Goal: Task Accomplishment & Management: Check status

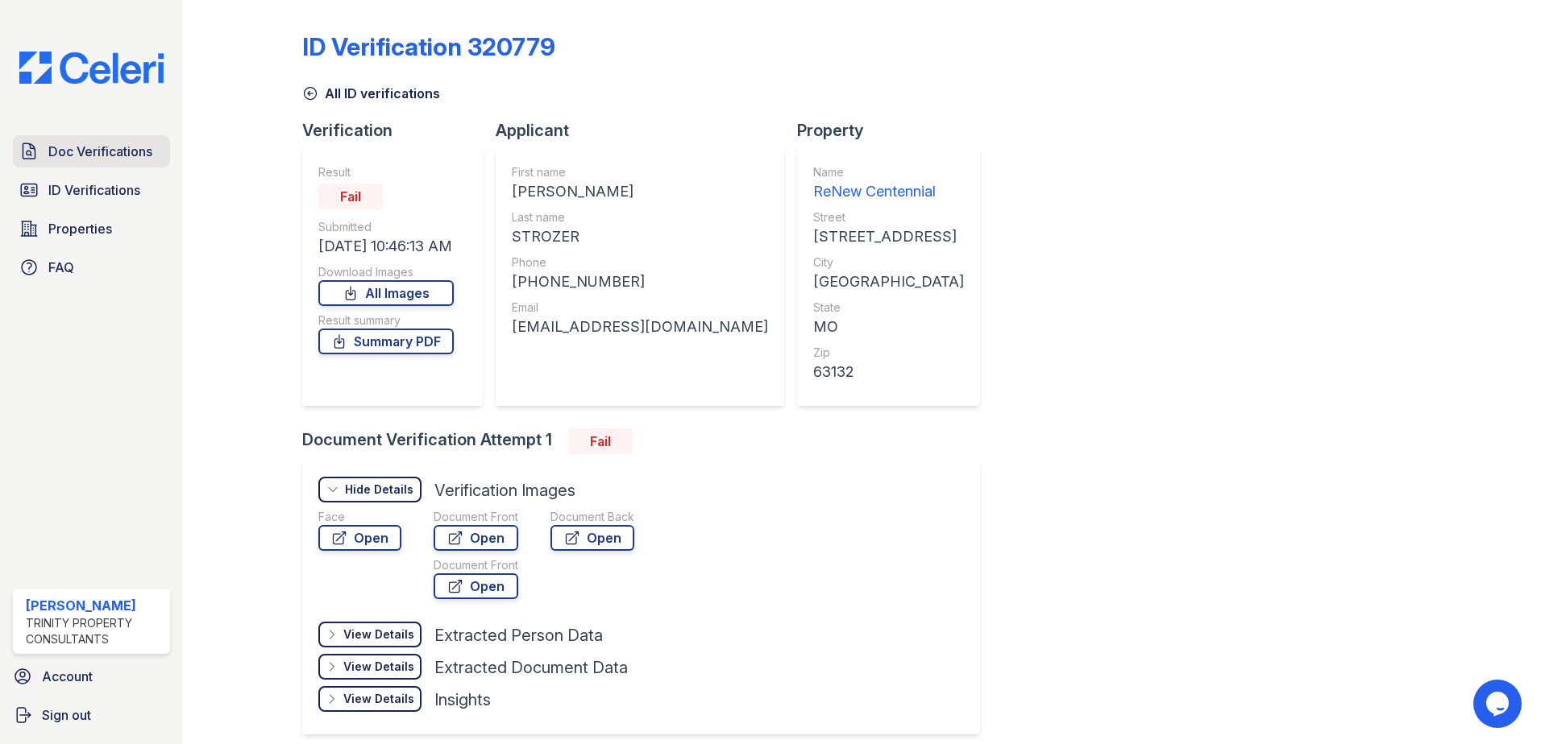
click at [104, 150] on span "Doc Verifications" at bounding box center [100, 151] width 104 height 19
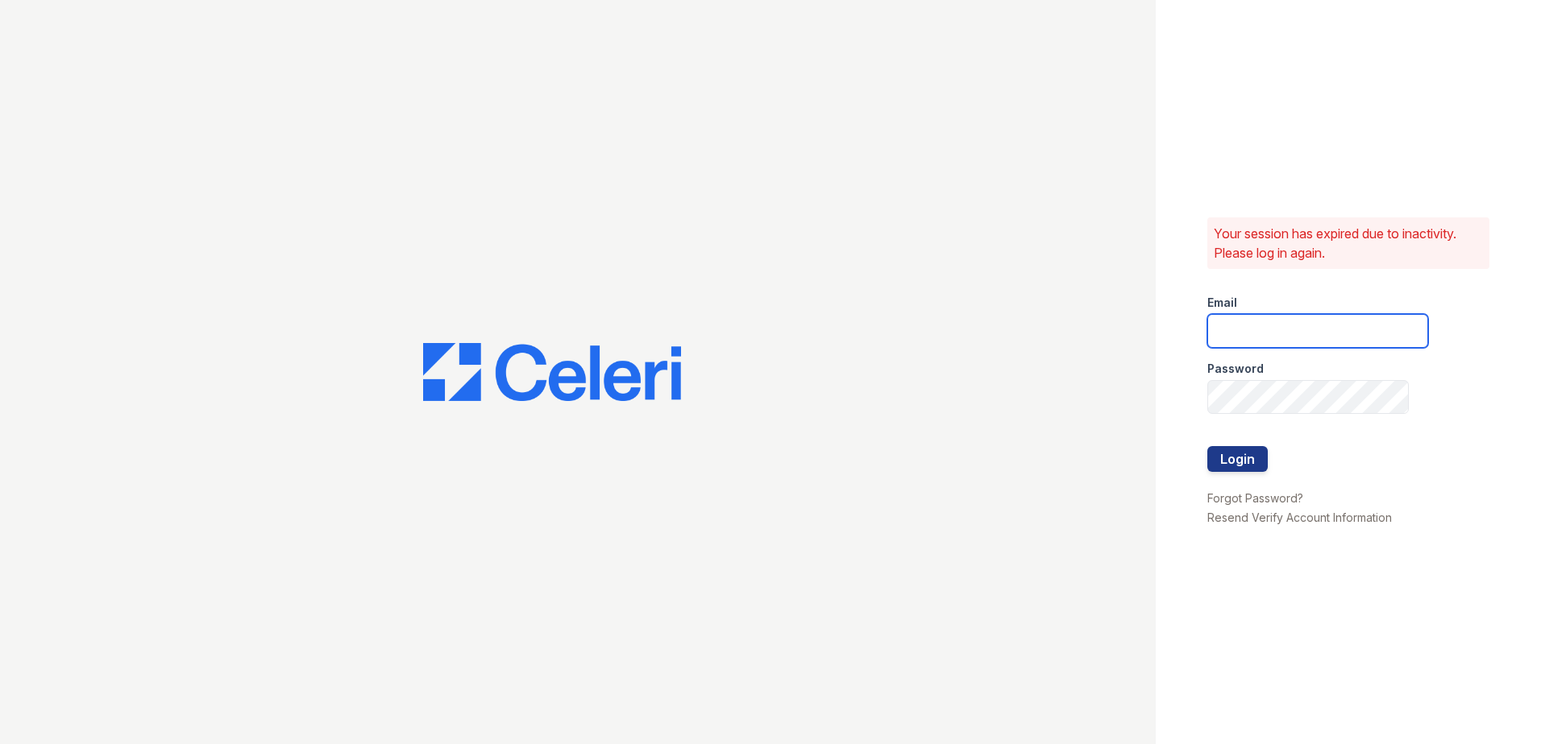
type input "AAlexander@trinity-pm.com"
click at [1246, 461] on button "Login" at bounding box center [1237, 459] width 60 height 26
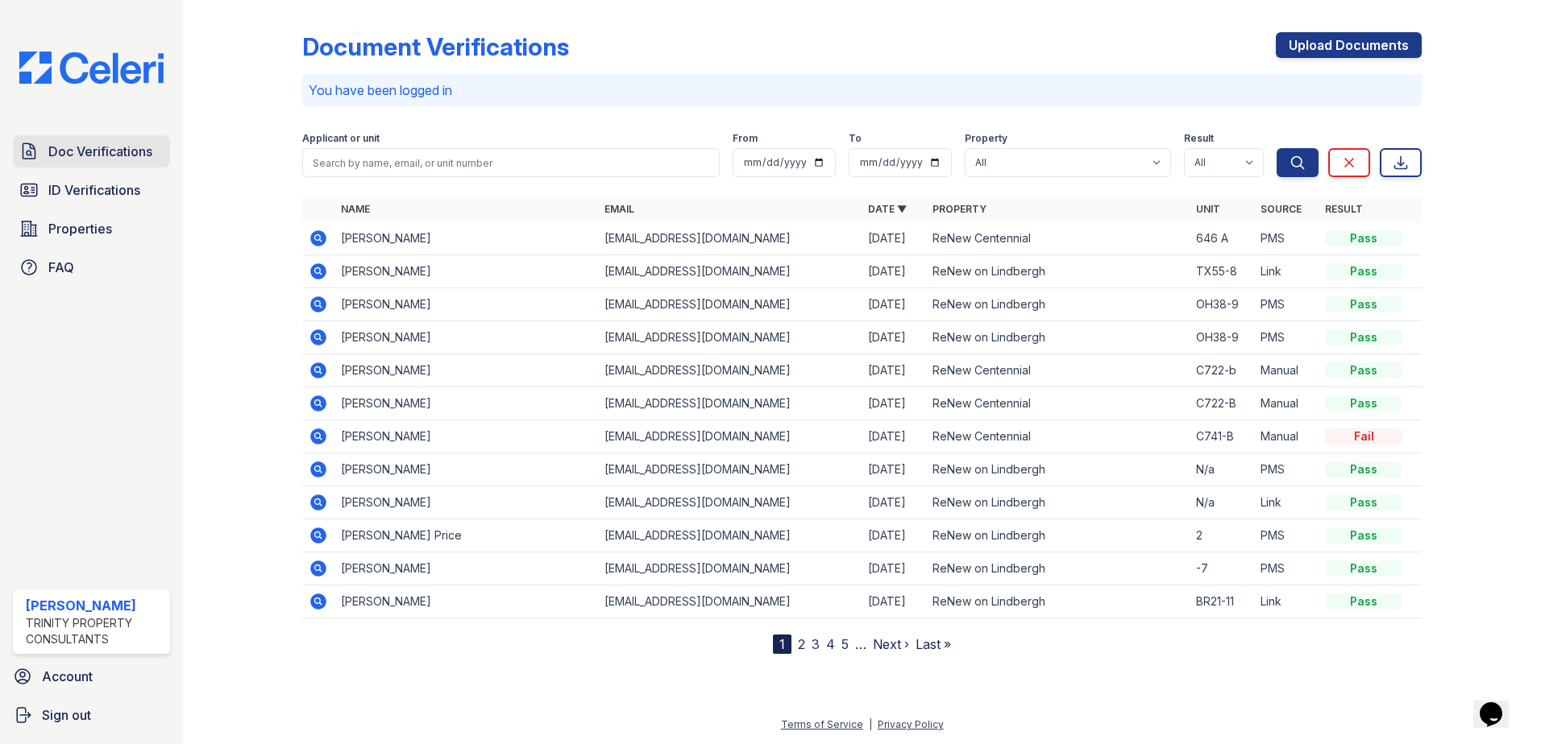
click at [151, 143] on link "Doc Verifications" at bounding box center [91, 151] width 157 height 32
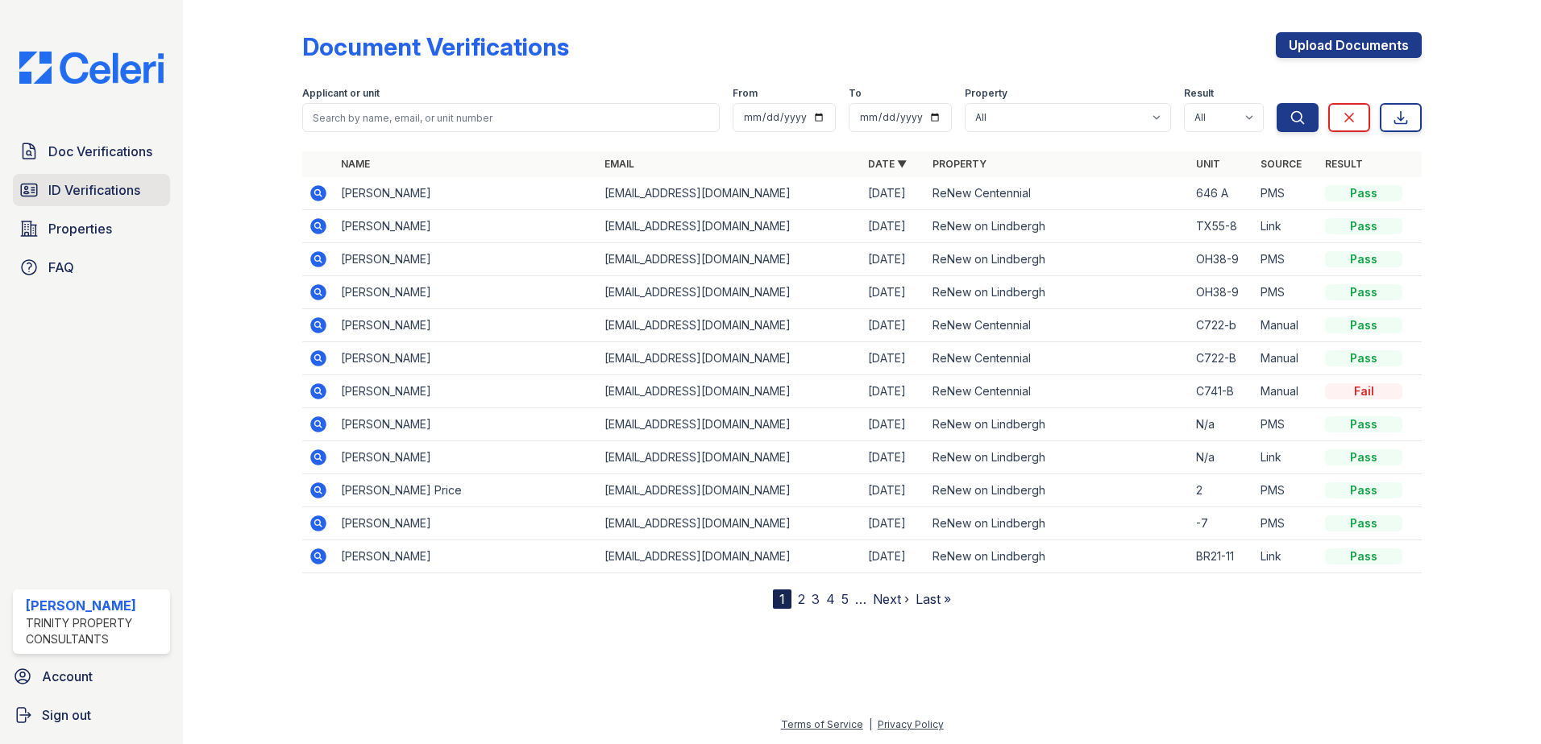
click at [110, 184] on span "ID Verifications" at bounding box center [94, 189] width 92 height 19
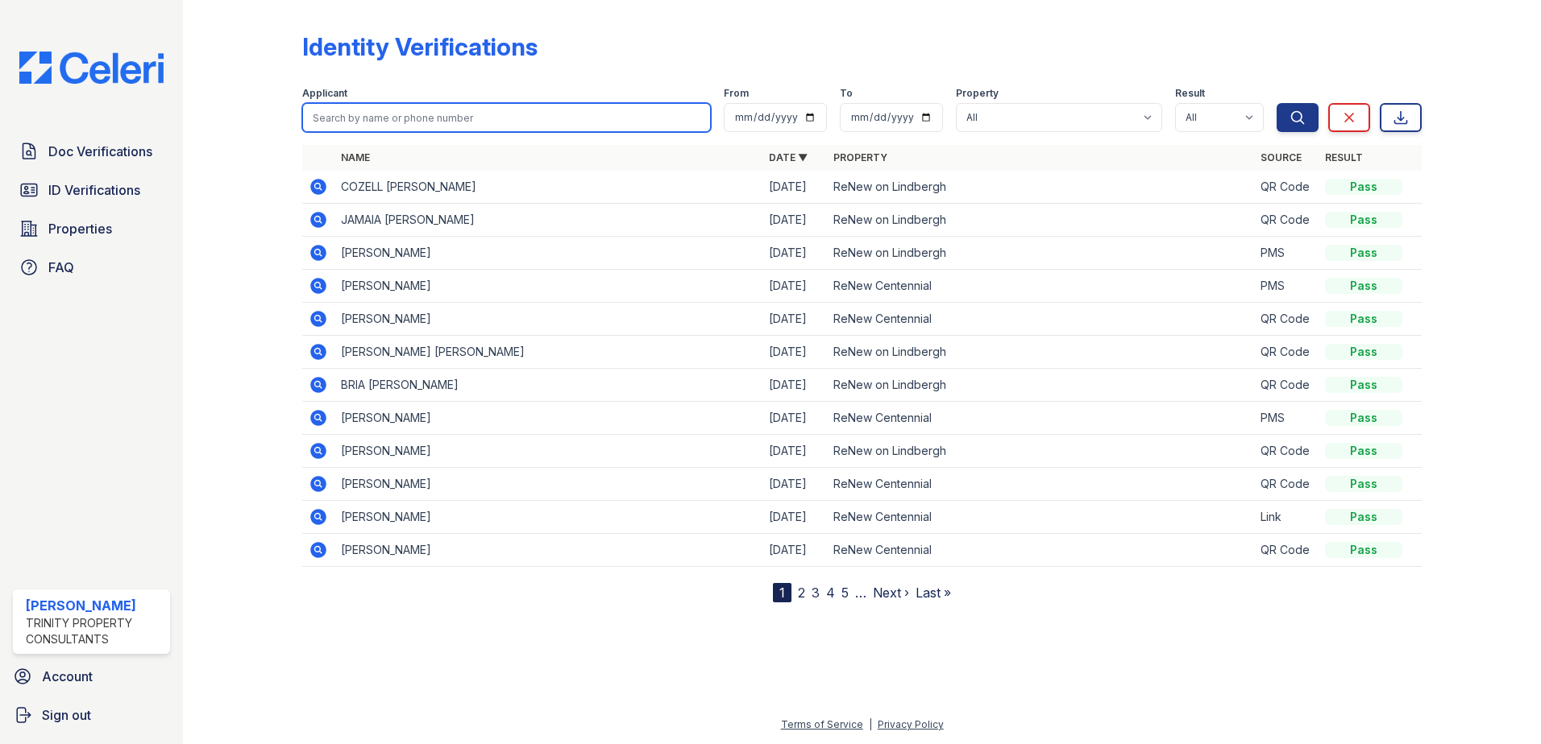
click at [435, 128] on input "search" at bounding box center [506, 117] width 408 height 29
type input "ashley strozer"
click at [1276, 103] on button "Search" at bounding box center [1297, 117] width 42 height 29
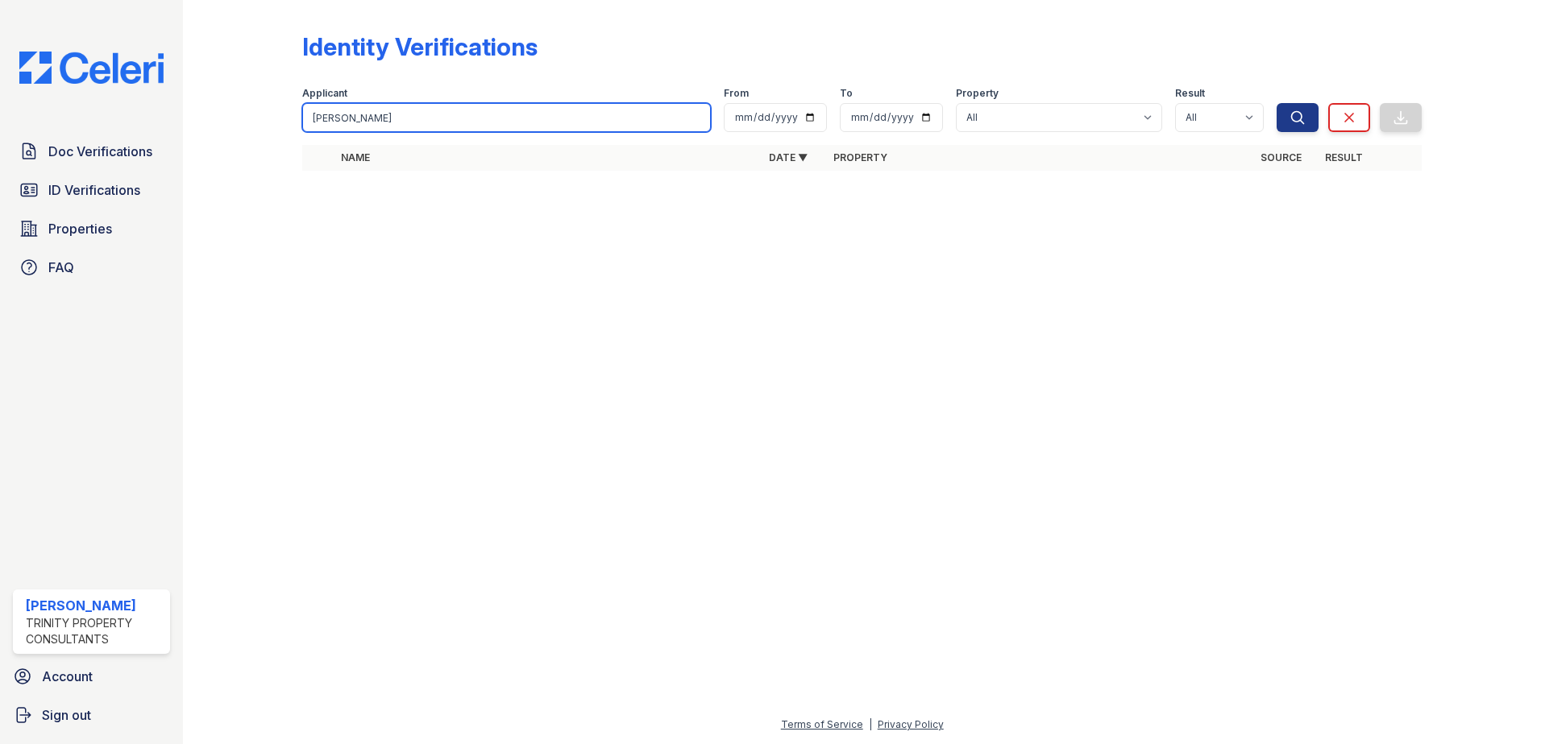
drag, startPoint x: 379, startPoint y: 123, endPoint x: 283, endPoint y: 119, distance: 96.0
click at [284, 118] on div "Identity Verifications Filter Applicant ashley strozer From To Property All ReN…" at bounding box center [862, 106] width 1306 height 213
type input "A"
type input "S"
type input "Ashley"
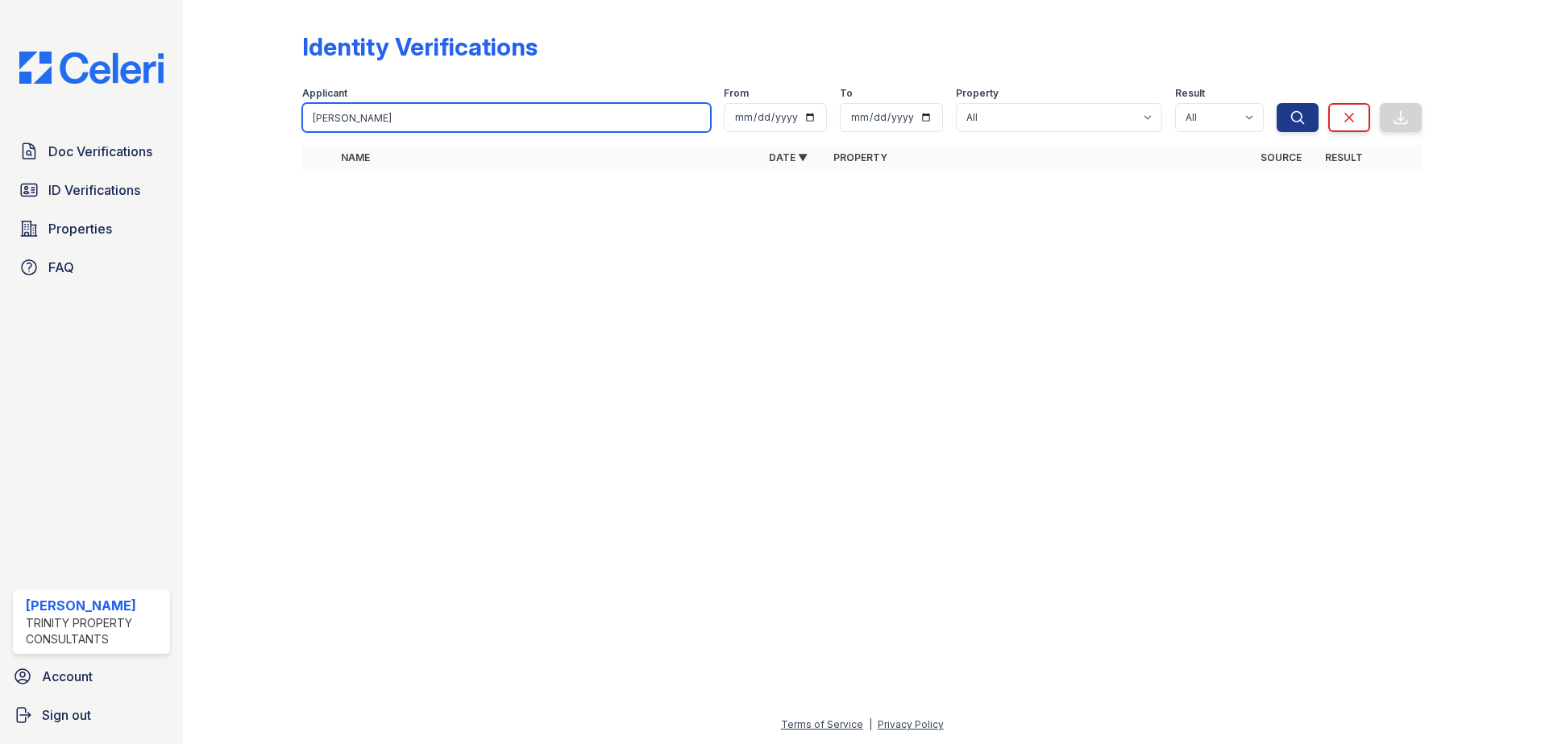
click at [1276, 103] on button "Search" at bounding box center [1297, 117] width 42 height 29
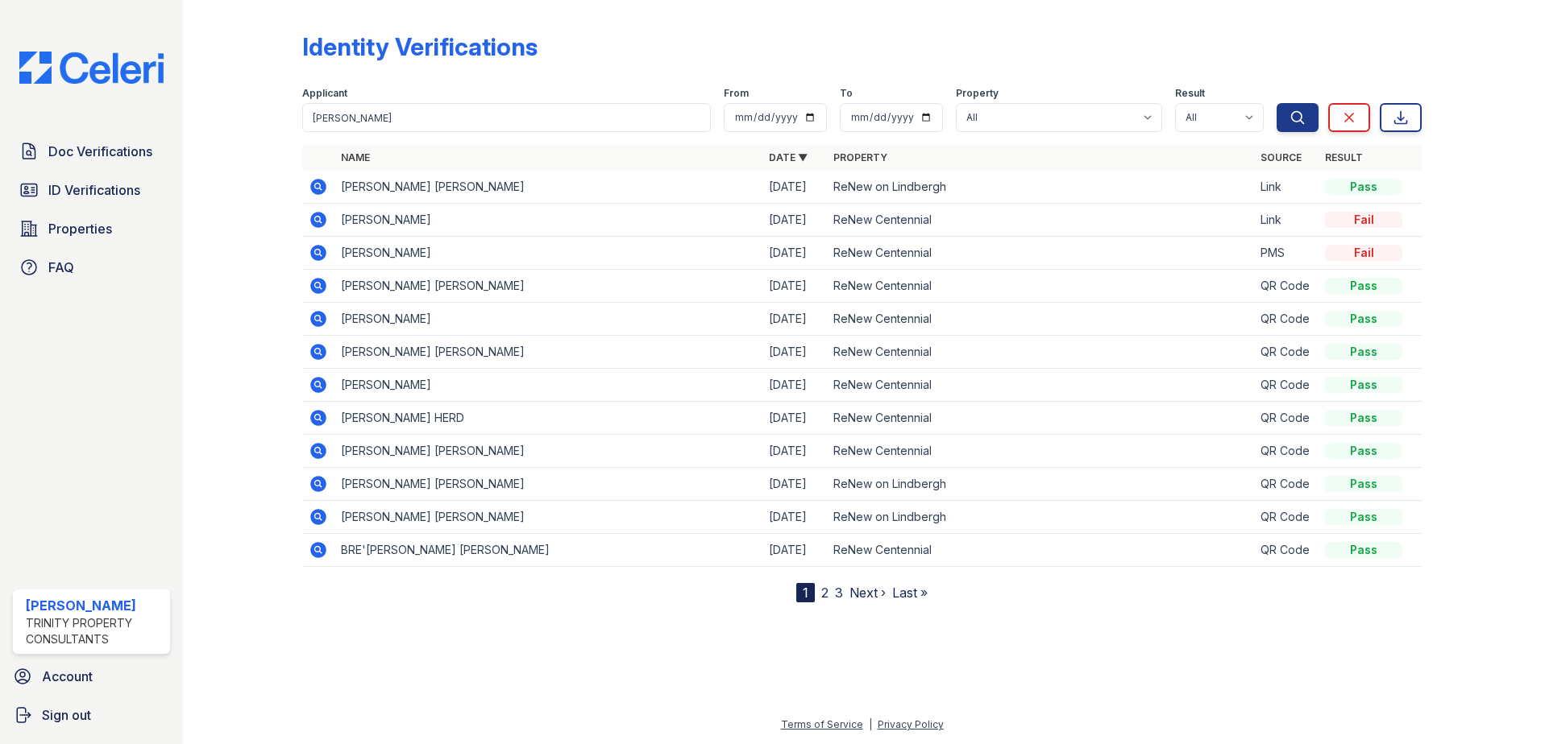
click at [314, 215] on icon at bounding box center [318, 220] width 16 height 16
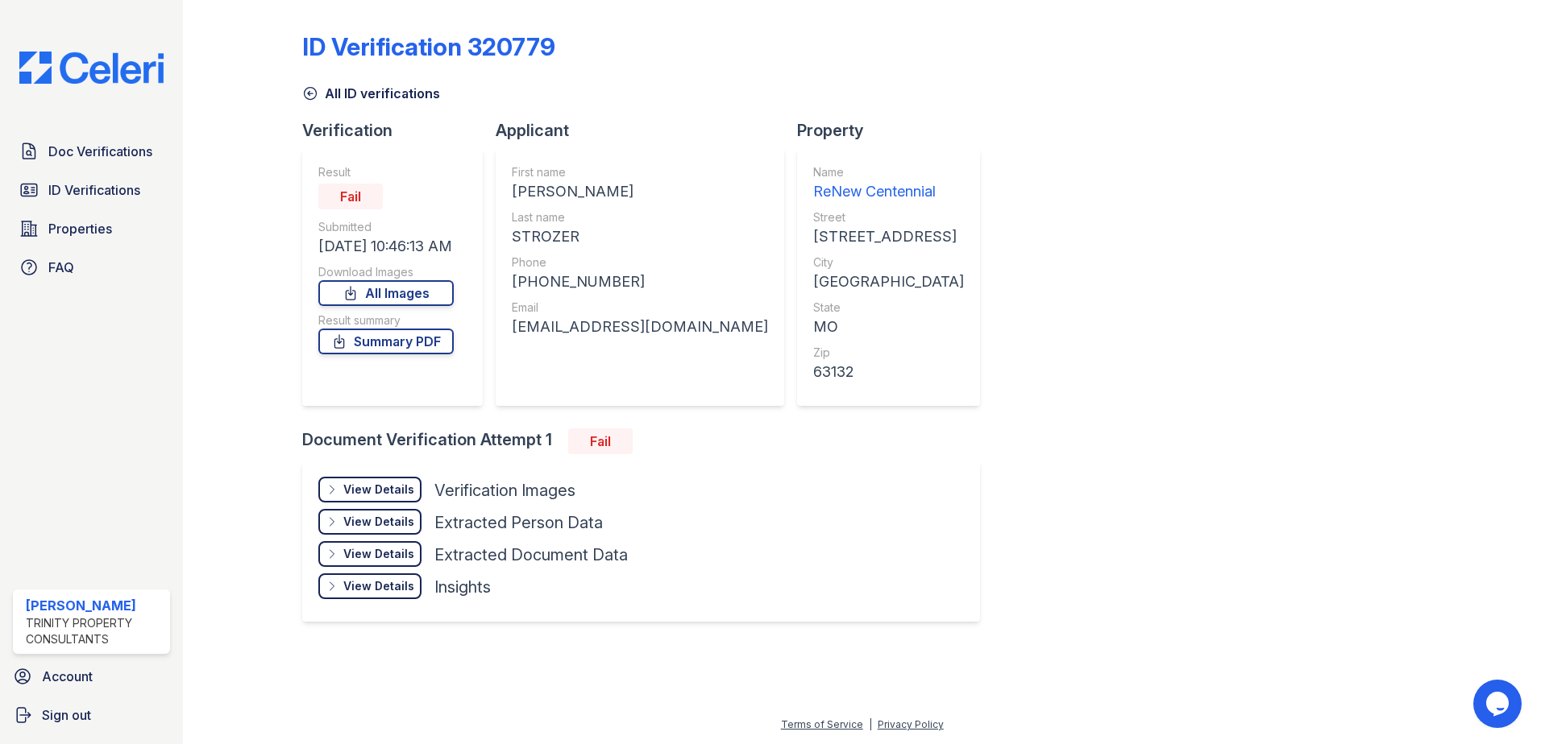
click at [417, 486] on div "View Details Details" at bounding box center [369, 490] width 103 height 26
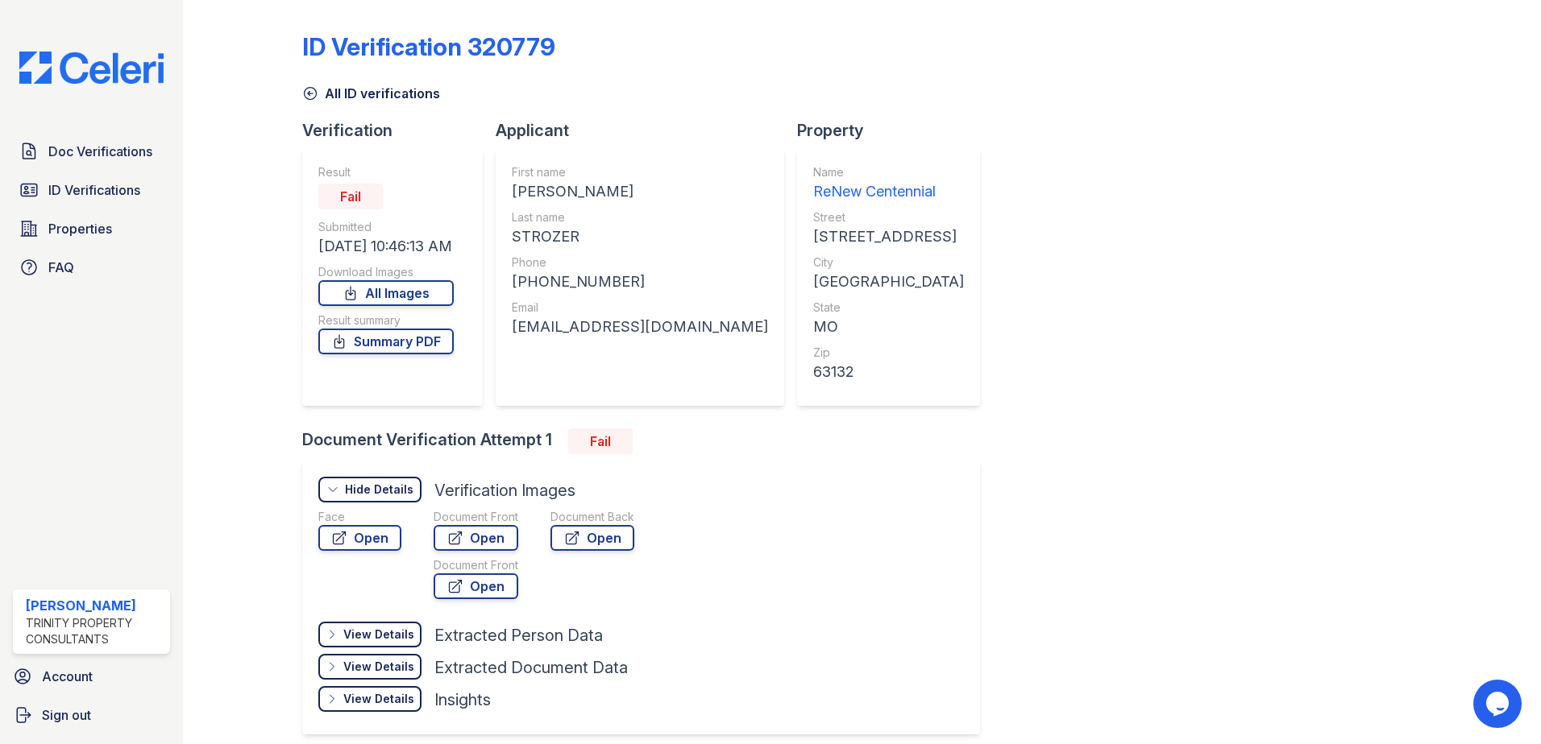
click at [411, 487] on div "Hide Details" at bounding box center [379, 490] width 68 height 16
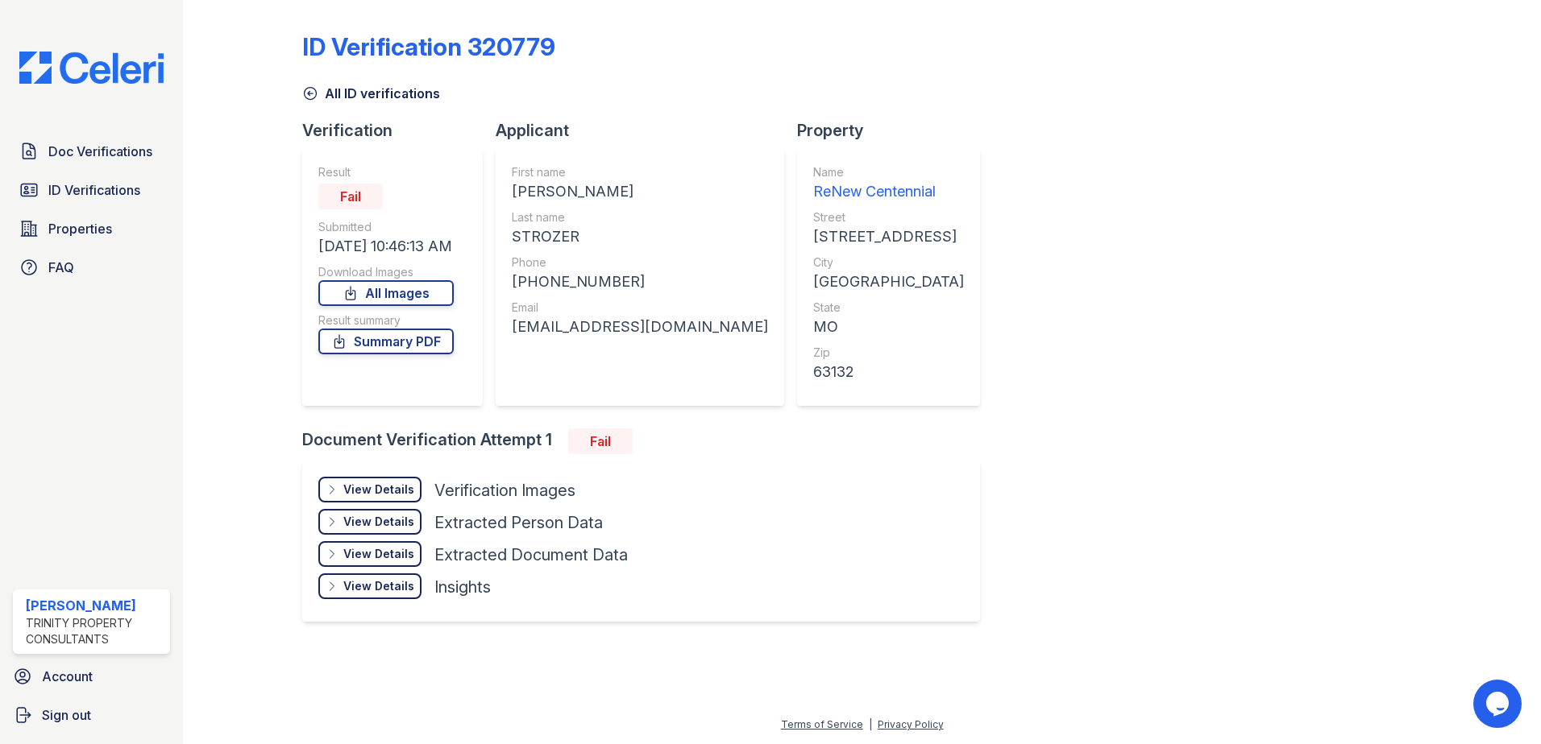
click at [407, 480] on div "View Details Details" at bounding box center [369, 490] width 103 height 26
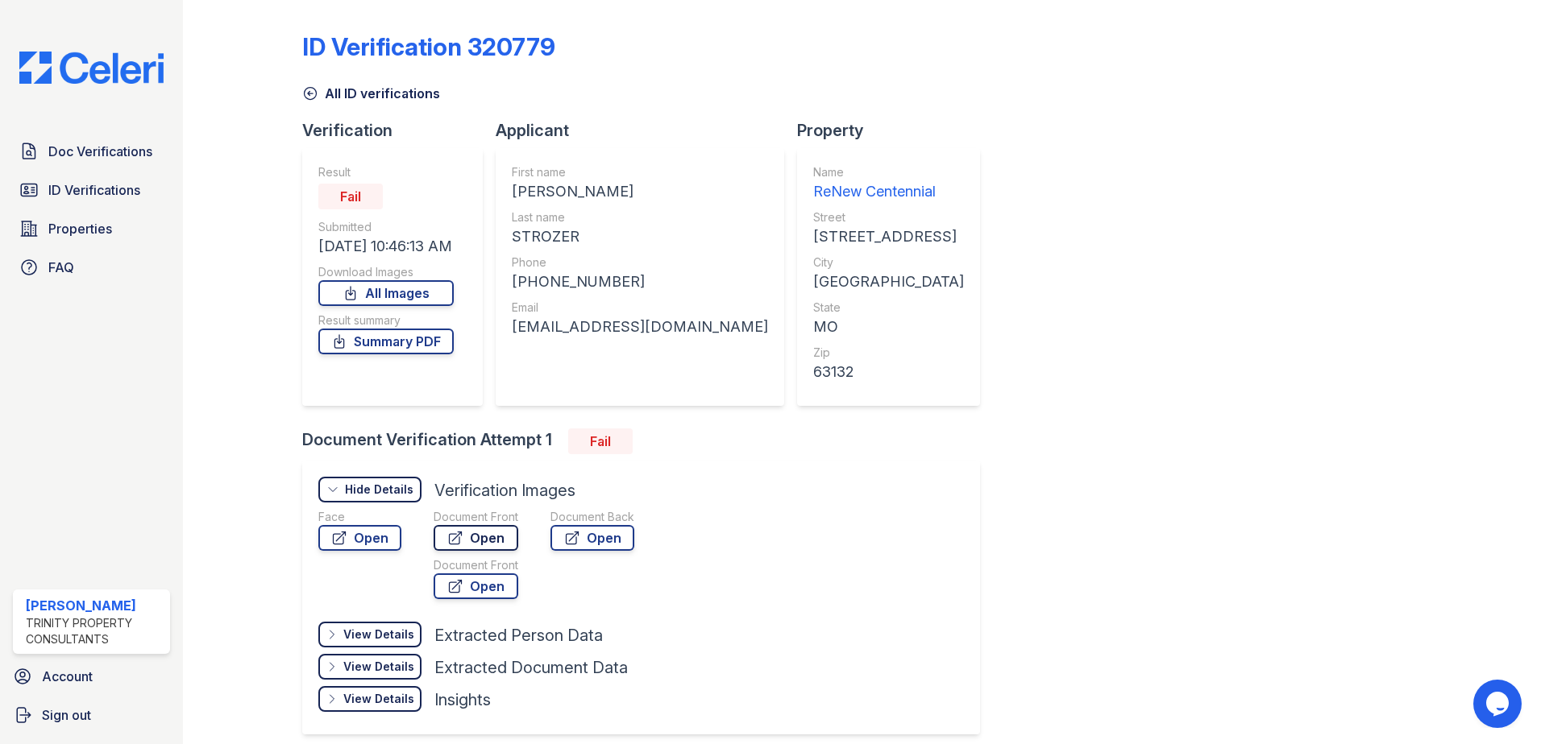
click at [494, 541] on link "Open" at bounding box center [475, 538] width 85 height 26
